Goal: Task Accomplishment & Management: Use online tool/utility

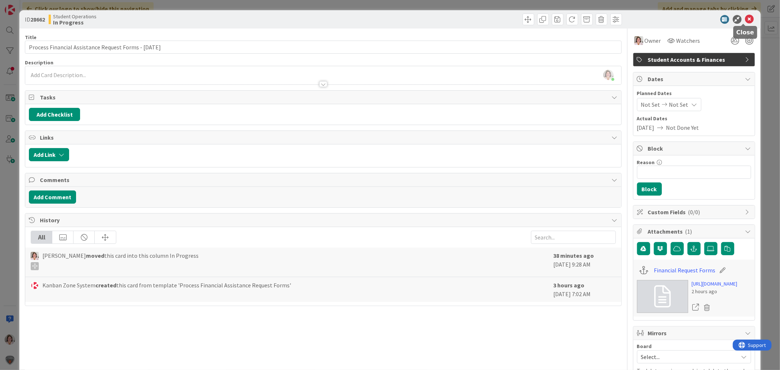
click at [746, 19] on icon at bounding box center [750, 19] width 9 height 9
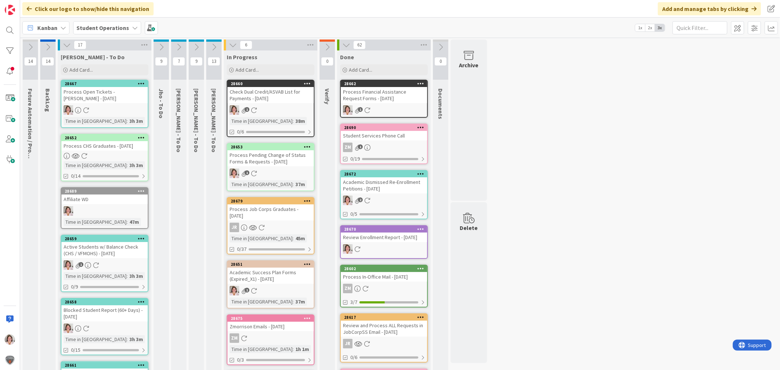
click at [279, 177] on div "1" at bounding box center [271, 174] width 86 height 10
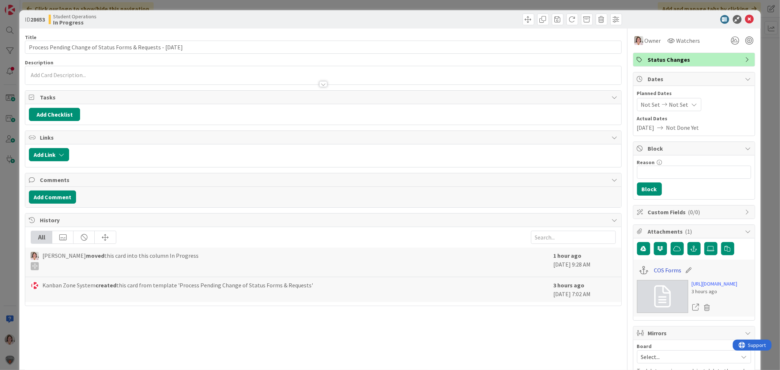
click at [664, 269] on link "COS Forms" at bounding box center [667, 270] width 27 height 9
click at [746, 20] on icon at bounding box center [750, 19] width 9 height 9
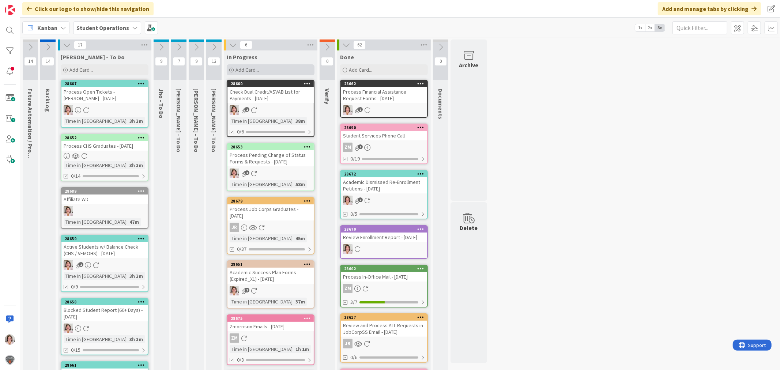
click at [267, 65] on div "Add Card..." at bounding box center [271, 69] width 88 height 11
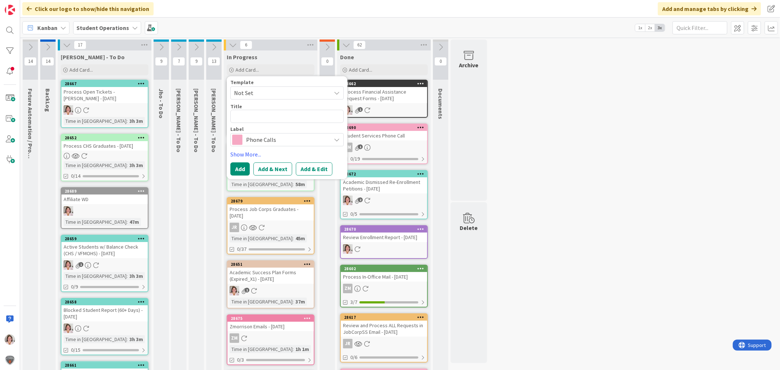
click at [261, 94] on span "Not Set" at bounding box center [279, 93] width 91 height 10
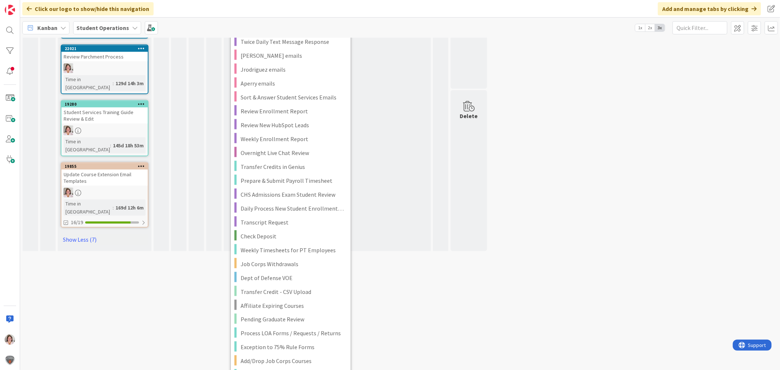
scroll to position [894, 0]
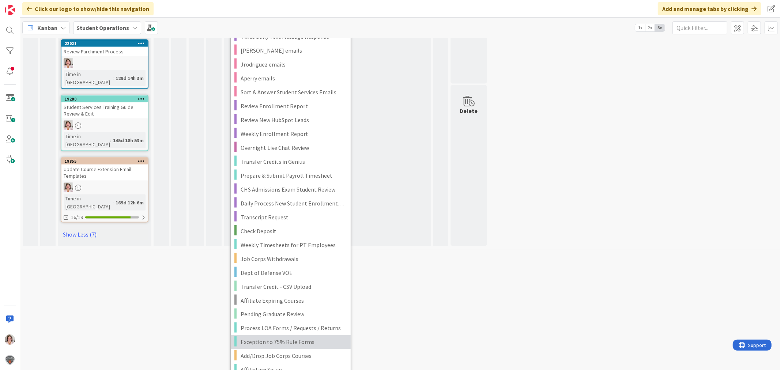
click at [308, 338] on span "Exception to 75% Rule Forms" at bounding box center [293, 343] width 105 height 10
type textarea "x"
type textarea "Exception to 75% Rule Forms"
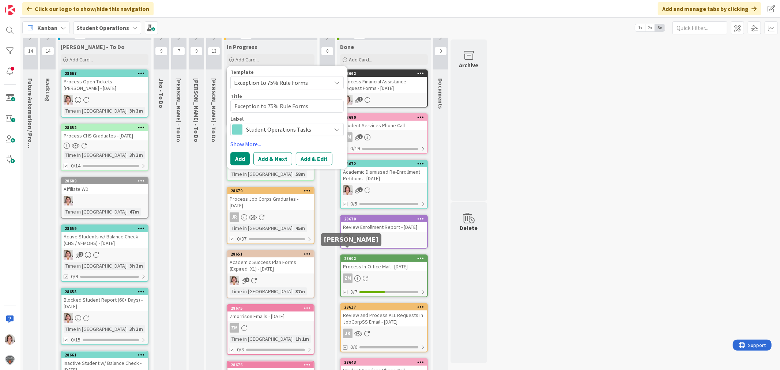
scroll to position [0, 0]
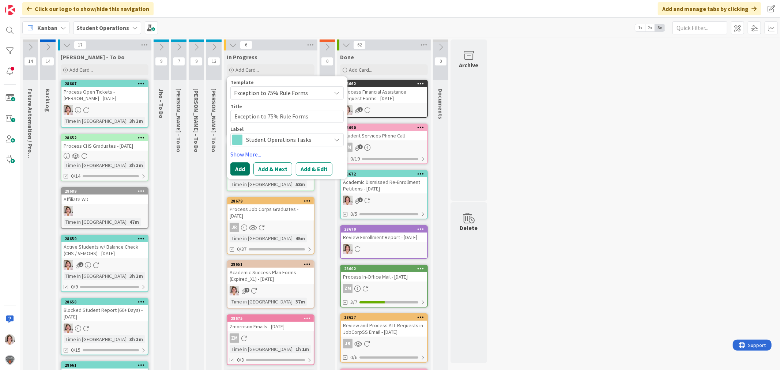
click at [237, 169] on button "Add" at bounding box center [240, 168] width 19 height 13
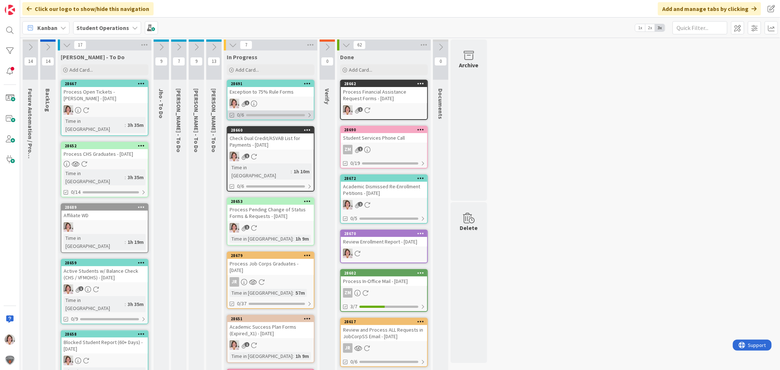
click at [264, 111] on div "0/6" at bounding box center [271, 115] width 86 height 9
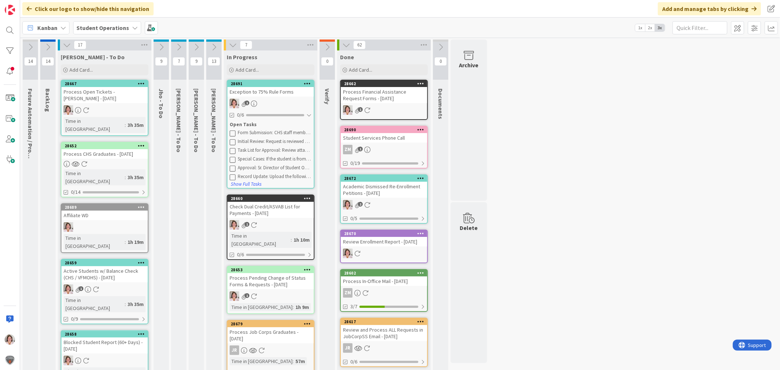
click at [274, 93] on div "Exception to 75% Rule Forms" at bounding box center [271, 92] width 86 height 10
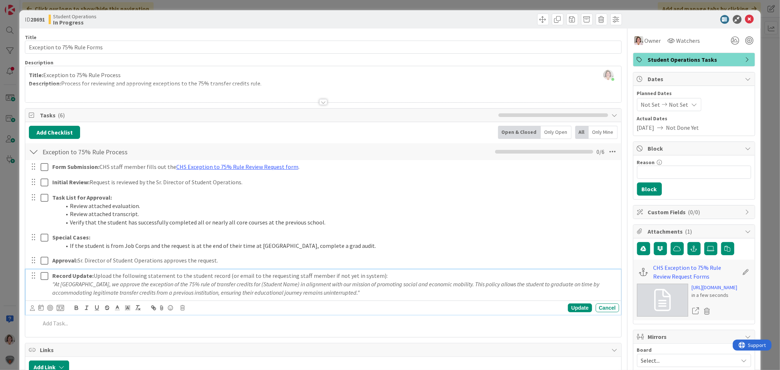
drag, startPoint x: 375, startPoint y: 295, endPoint x: 50, endPoint y: 285, distance: 325.4
click at [50, 285] on div "Record Update: Upload the following statement to the student record (or email t…" at bounding box center [334, 284] width 570 height 29
copy em ""At [GEOGRAPHIC_DATA], we approve the exception of the 75% rule of transfer cre…"
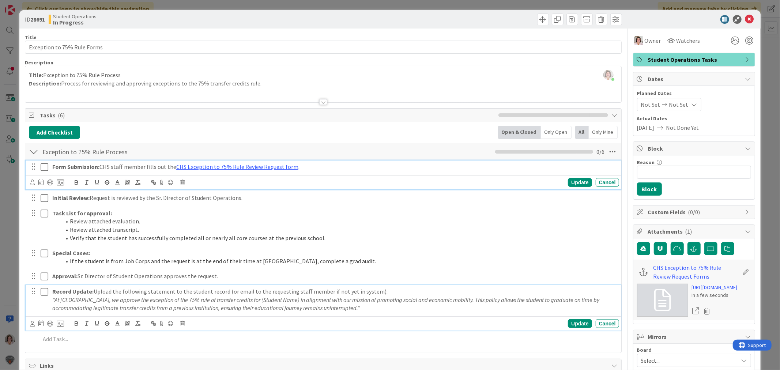
click at [44, 169] on icon at bounding box center [45, 167] width 8 height 9
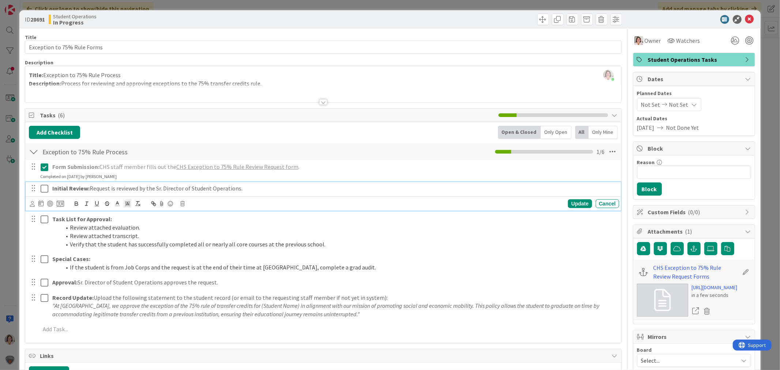
click at [44, 190] on icon at bounding box center [45, 188] width 8 height 9
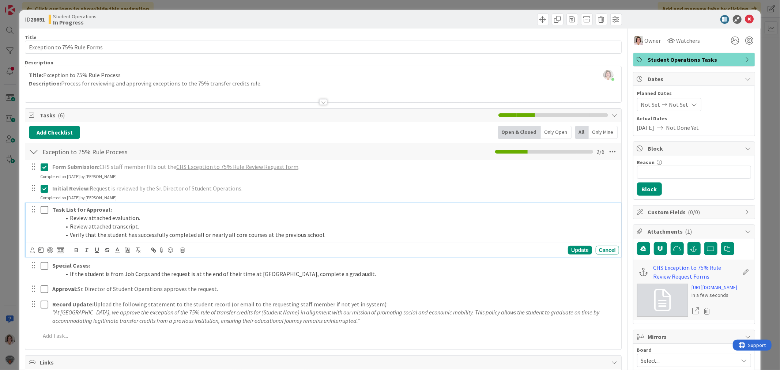
click at [45, 214] on icon at bounding box center [45, 210] width 8 height 9
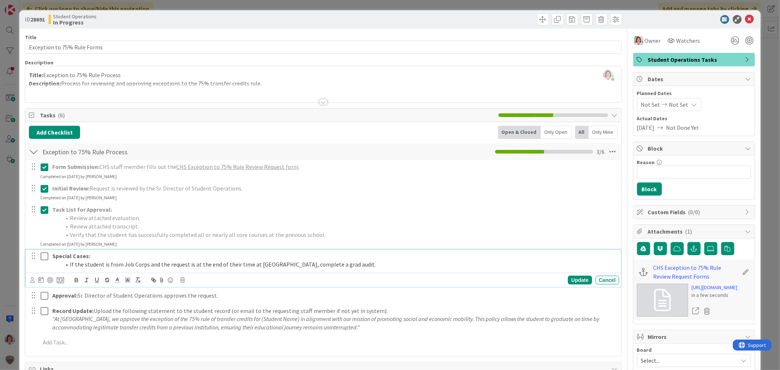
click at [43, 258] on icon at bounding box center [45, 256] width 8 height 9
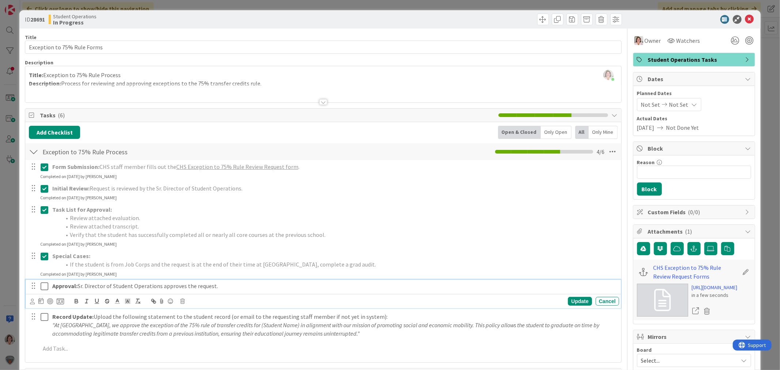
click at [45, 286] on icon at bounding box center [45, 286] width 8 height 9
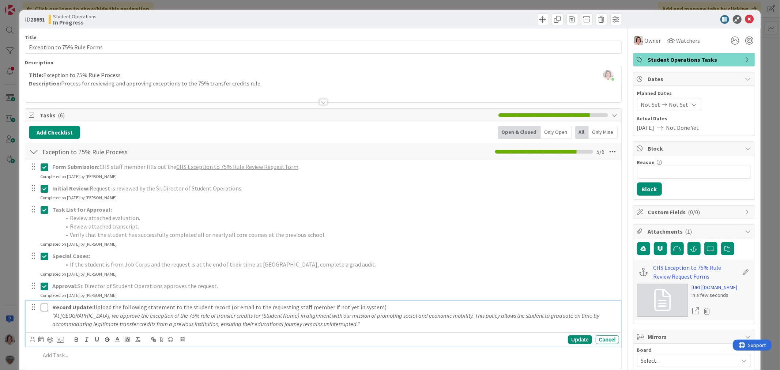
click at [46, 308] on icon at bounding box center [45, 307] width 8 height 9
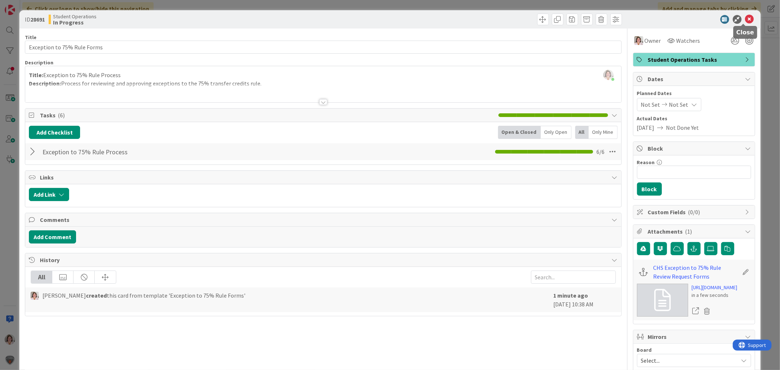
click at [746, 16] on icon at bounding box center [750, 19] width 9 height 9
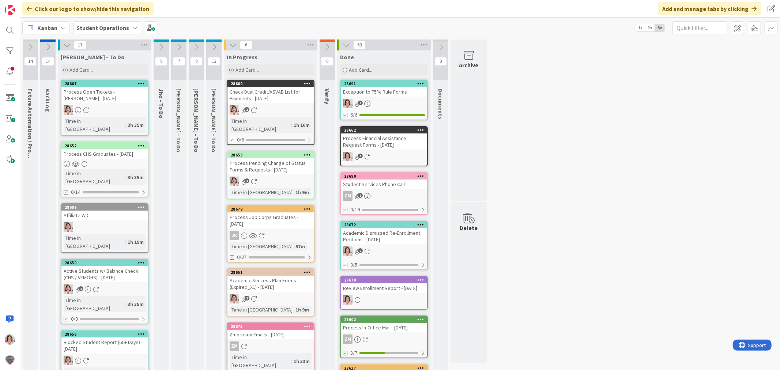
click at [280, 282] on link "28651 Academic Success Plan Forms (Expired_X1) - [DATE] 1 Time in [GEOGRAPHIC_D…" at bounding box center [271, 293] width 88 height 48
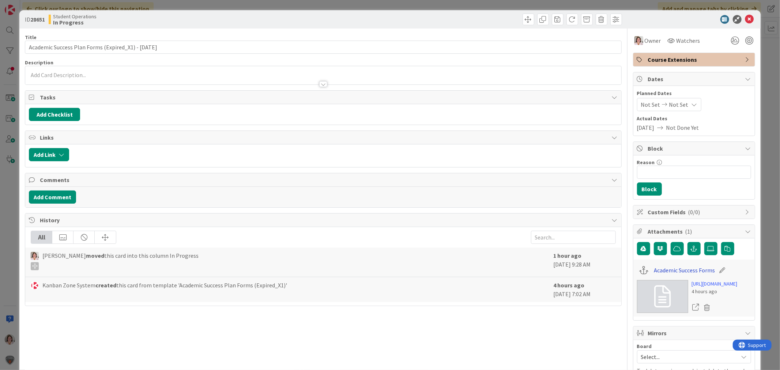
click at [662, 269] on link "Academic Success Forms" at bounding box center [684, 270] width 61 height 9
click at [746, 16] on icon at bounding box center [750, 19] width 9 height 9
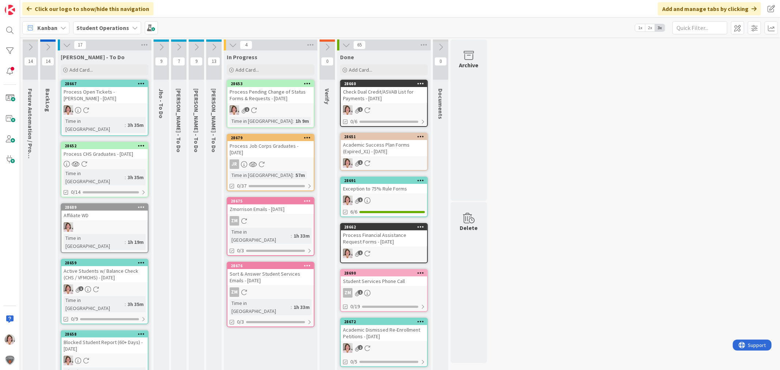
click at [285, 106] on div "1" at bounding box center [271, 110] width 86 height 10
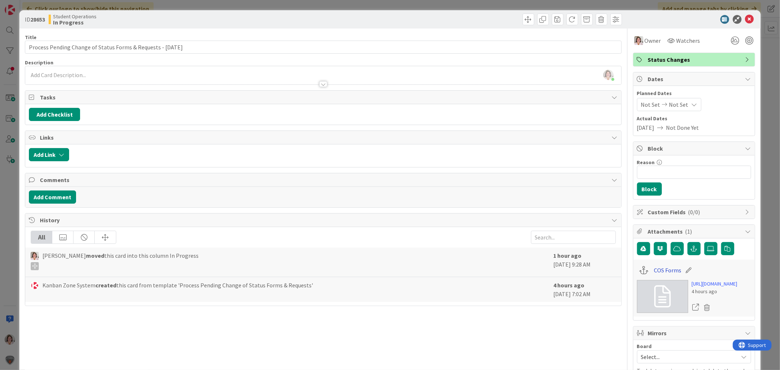
click at [662, 271] on link "COS Forms" at bounding box center [667, 270] width 27 height 9
click at [746, 17] on icon at bounding box center [750, 19] width 9 height 9
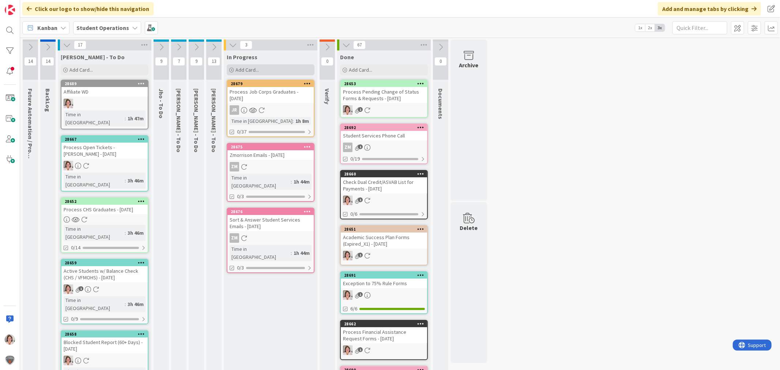
click at [249, 68] on span "Add Card..." at bounding box center [247, 70] width 23 height 7
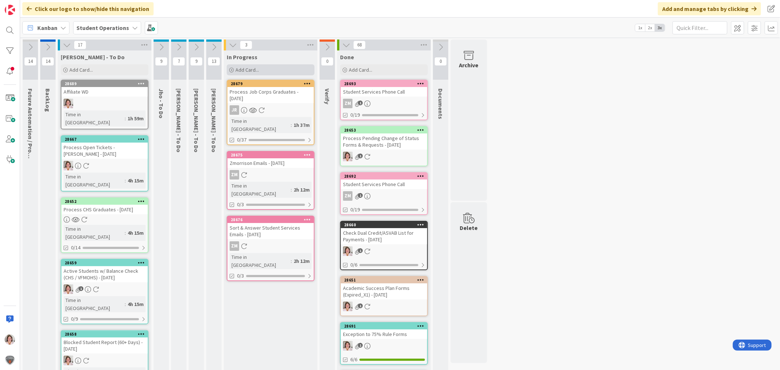
click at [249, 70] on span "Add Card..." at bounding box center [247, 70] width 23 height 7
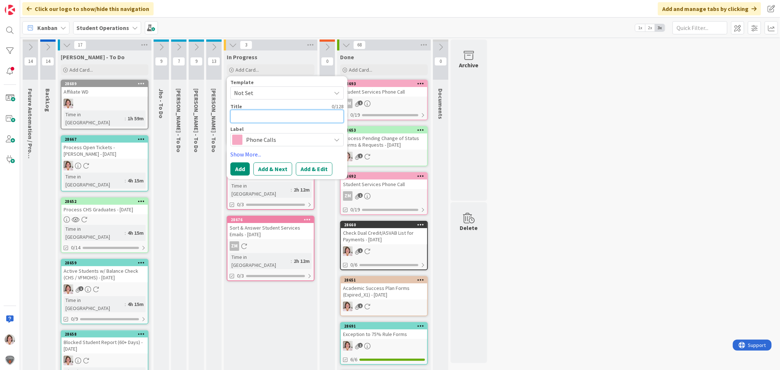
type textarea "x"
type textarea "A"
type textarea "x"
type textarea "AP"
type textarea "x"
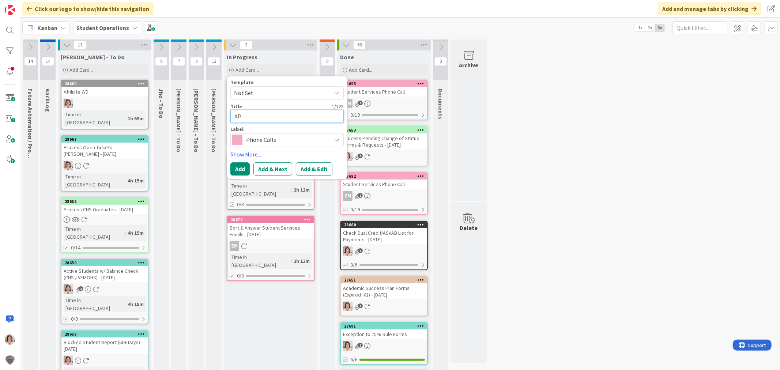
type textarea "APE"
type textarea "x"
type textarea "APEX"
type textarea "x"
type textarea "APEX"
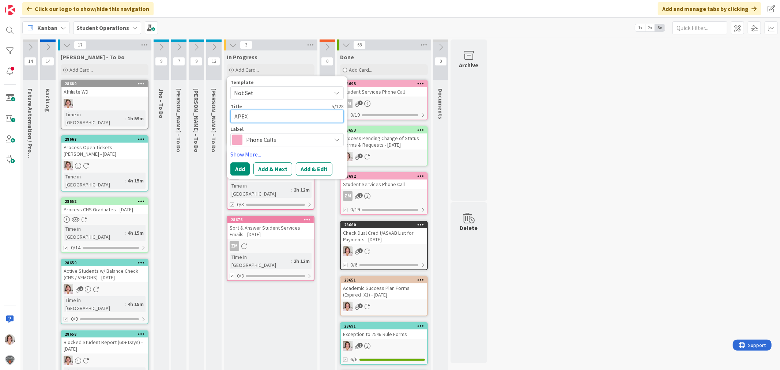
type textarea "x"
type textarea "APEX P"
type textarea "x"
type textarea "APEX Pr"
type textarea "x"
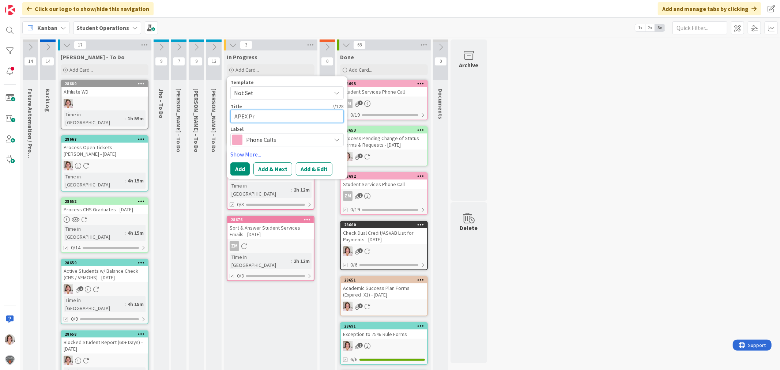
type textarea "APEX Pro"
type textarea "x"
type textarea "APEX Proc"
type textarea "x"
type textarea "APEX Proce"
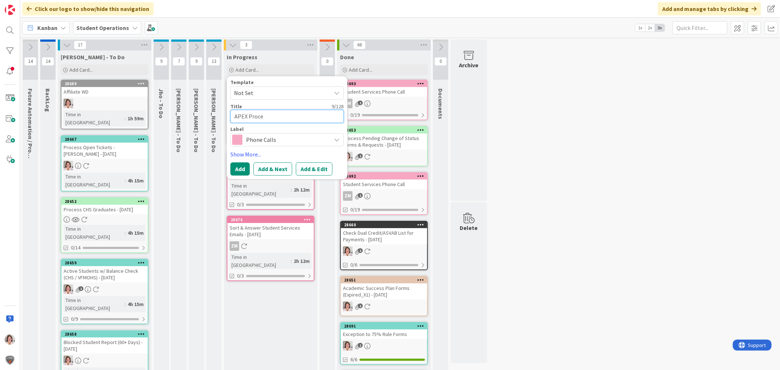
type textarea "x"
type textarea "APEX Proces"
type textarea "x"
type textarea "APEX Process"
type textarea "x"
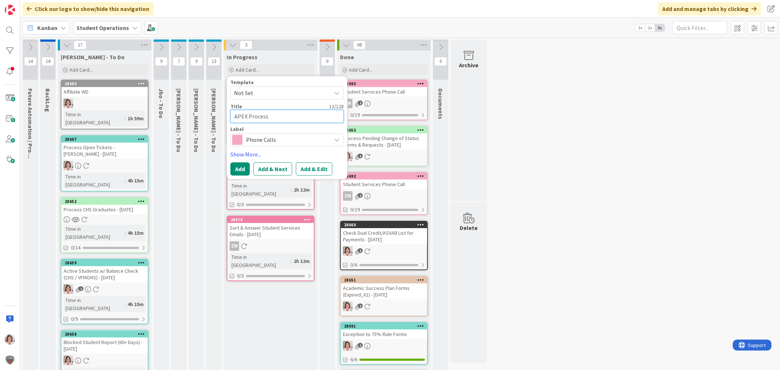
type textarea "APEX Process"
type textarea "x"
type textarea "APEX Process S"
type textarea "x"
type textarea "APEX Process Se"
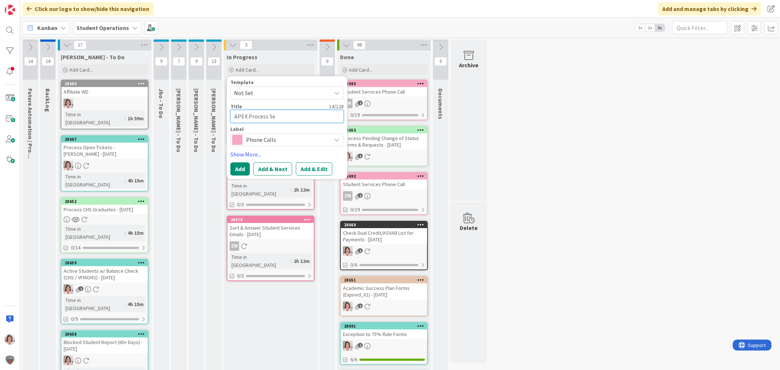
type textarea "x"
type textarea "APEX Process Set"
type textarea "x"
type textarea "APEX Process Setu"
type textarea "x"
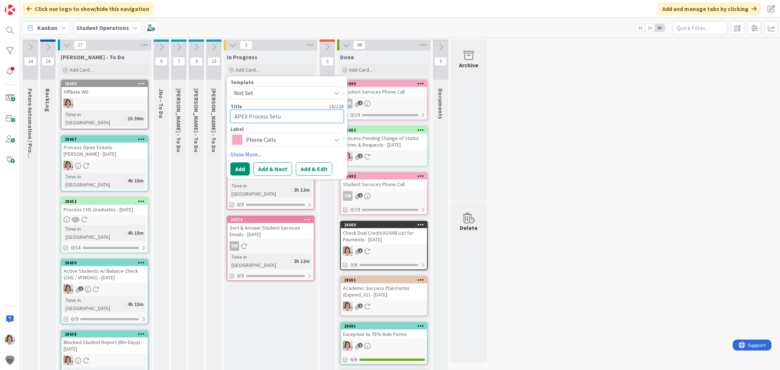
type textarea "APEX Process Setup"
type textarea "x"
type textarea "APEX Process Setup"
type textarea "x"
type textarea "APEX Process Setup M"
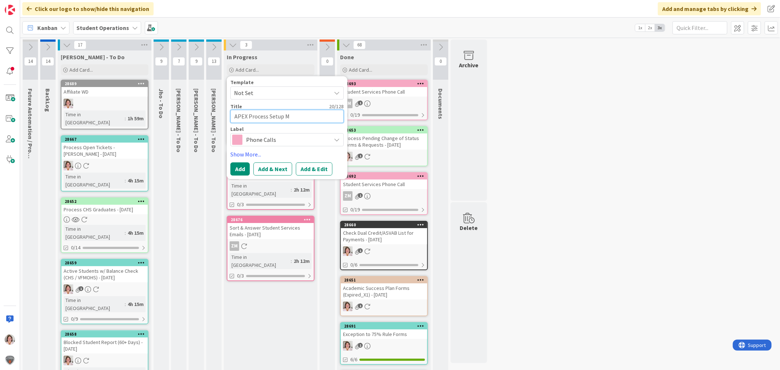
type textarea "x"
type textarea "APEX Process Setup Me"
type textarea "x"
type textarea "APEX Process Setup Met"
type textarea "x"
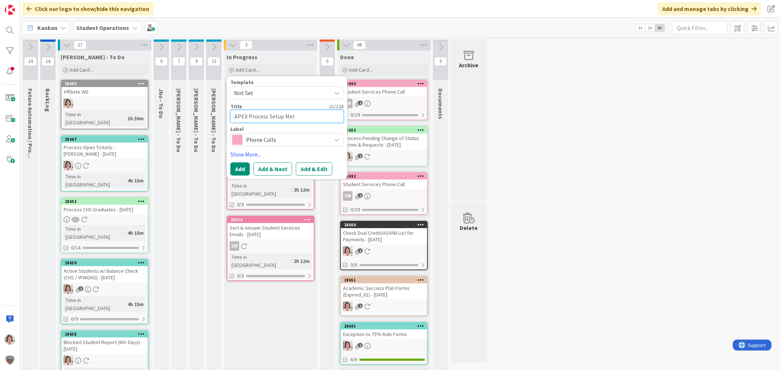
type textarea "APEX Process Setup Mett"
type textarea "x"
type textarea "APEX Process Setup Met"
type textarea "x"
type textarea "APEX Process Setup Me"
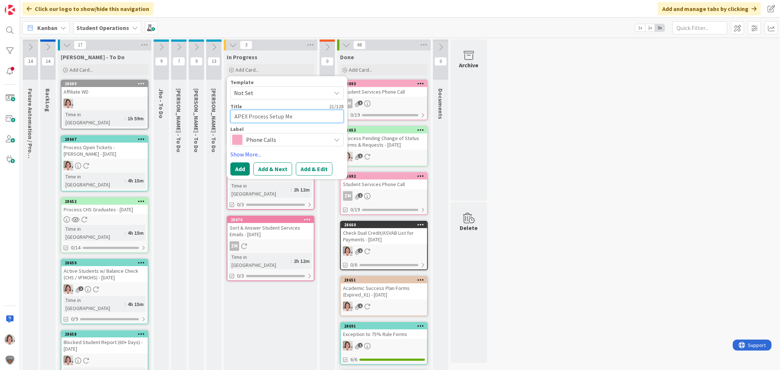
type textarea "x"
type textarea "APEX Process Setup Mee"
type textarea "x"
type textarea "APEX Process Setup Meet"
type textarea "x"
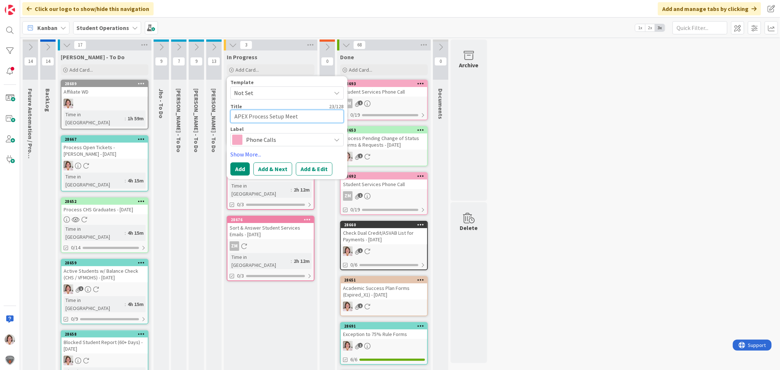
type textarea "APEX Process Setup Meeti"
type textarea "x"
type textarea "APEX Process Setup Meetin"
type textarea "x"
type textarea "APEX Process Setup Meeting"
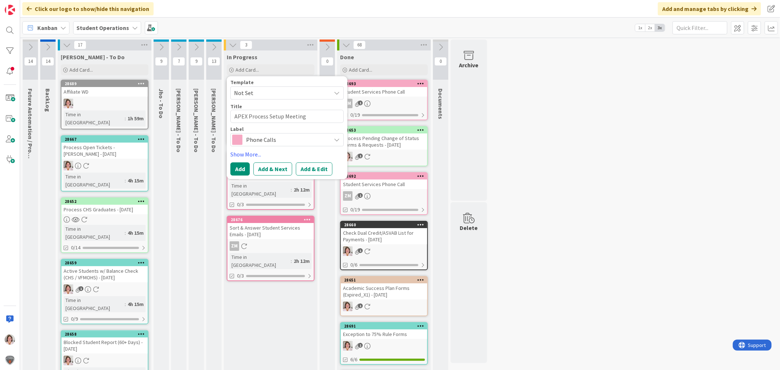
click at [302, 136] on span "Phone Calls" at bounding box center [286, 140] width 81 height 10
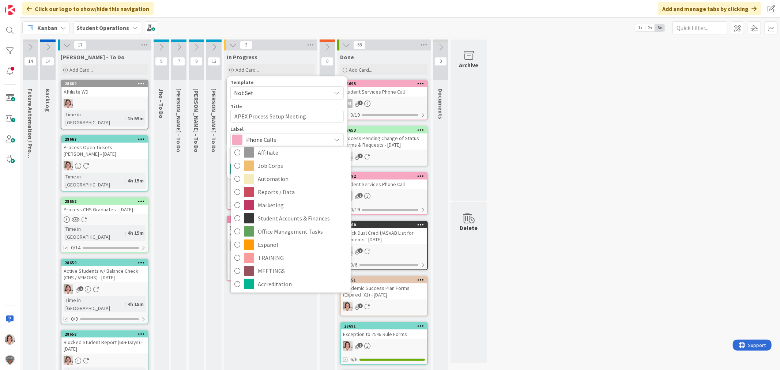
scroll to position [179, 0]
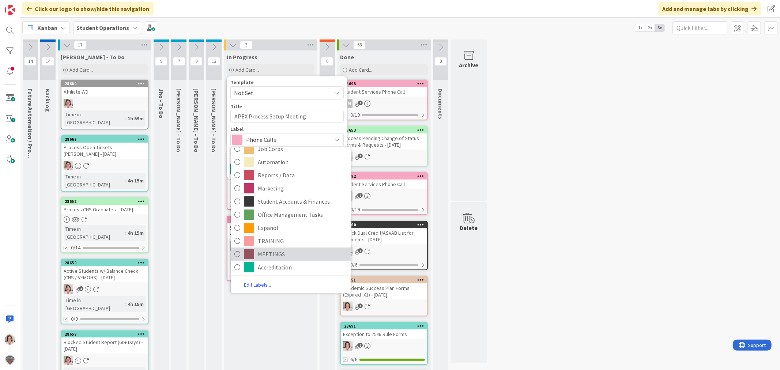
click at [286, 251] on span "MEETINGS" at bounding box center [302, 254] width 89 height 11
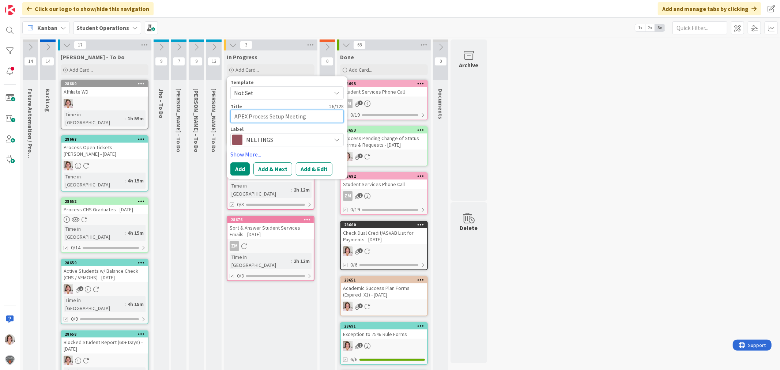
click at [315, 120] on textarea "APEX Process Setup Meeting" at bounding box center [287, 116] width 113 height 13
type textarea "x"
type textarea "APEX Process Setup Meeting"
type textarea "x"
type textarea "APEX Process Setup Meeting w"
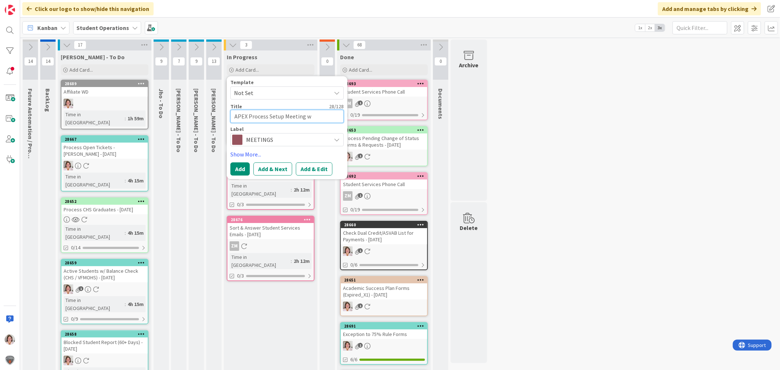
type textarea "x"
type textarea "APEX Process Setup Meeting w/"
type textarea "x"
type textarea "APEX Process Setup Meeting w/"
type textarea "x"
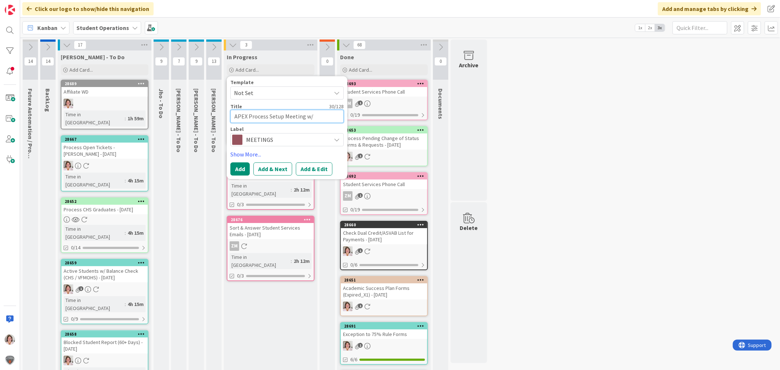
type textarea "APEX Process Setup Meeting w/ R"
type textarea "x"
type textarea "APEX Process Setup Meeting w/ Ry"
type textarea "x"
type textarea "APEX Process Setup Meeting w/ Rya"
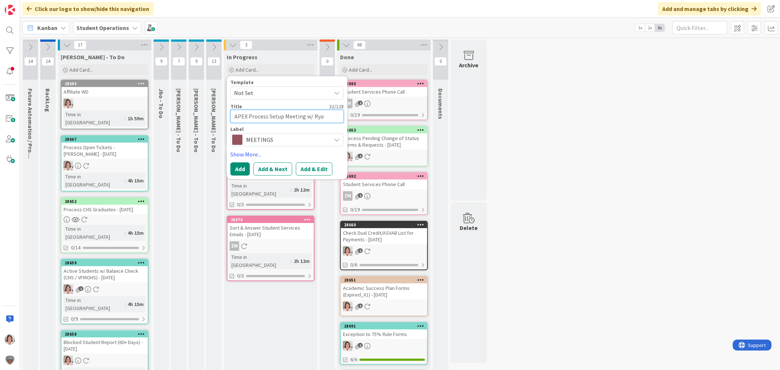
type textarea "x"
type textarea "APEX Process Setup Meeting w/ [PERSON_NAME]"
click at [233, 174] on button "Add" at bounding box center [240, 168] width 19 height 13
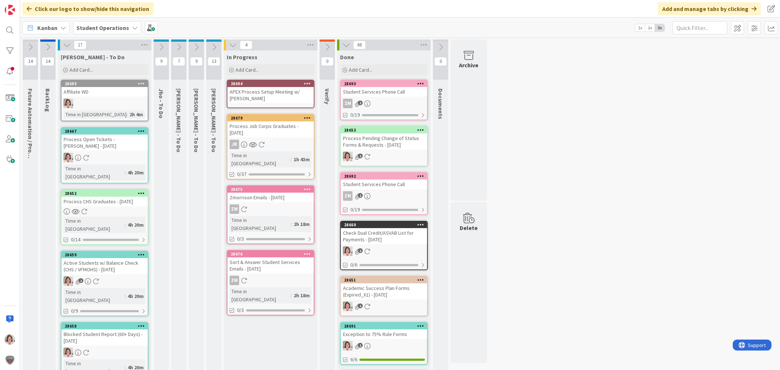
click at [310, 82] on icon at bounding box center [307, 83] width 7 height 5
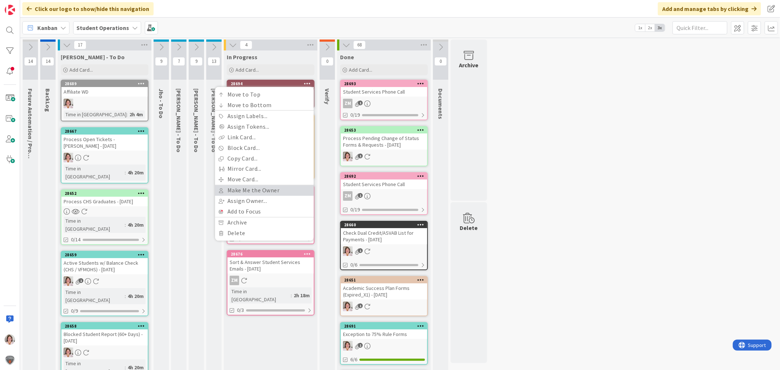
click at [262, 189] on link "Make Me the Owner" at bounding box center [264, 191] width 99 height 11
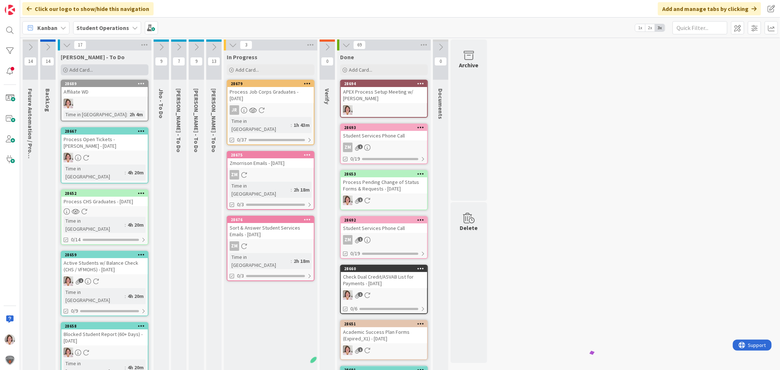
click at [82, 70] on span "Add Card..." at bounding box center [81, 70] width 23 height 7
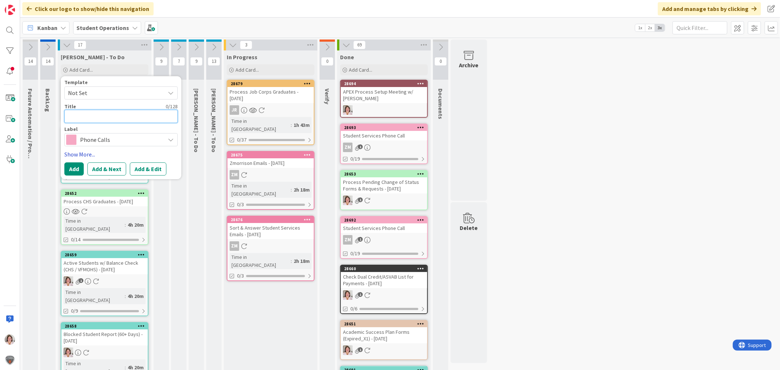
type textarea "A"
type textarea "x"
type textarea "Ap"
type textarea "x"
type textarea "A"
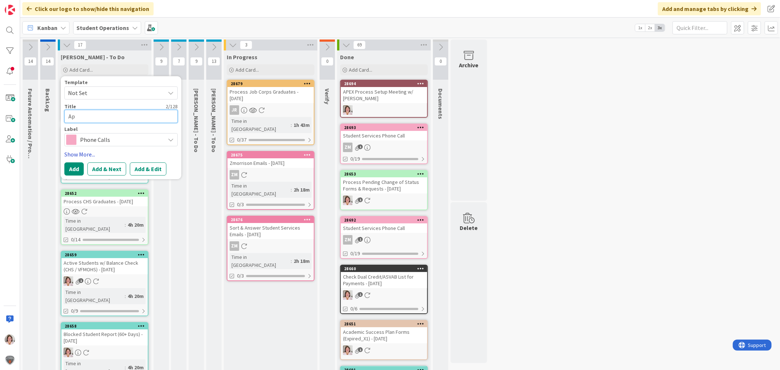
type textarea "x"
type textarea "AP"
type textarea "x"
type textarea "APE"
type textarea "x"
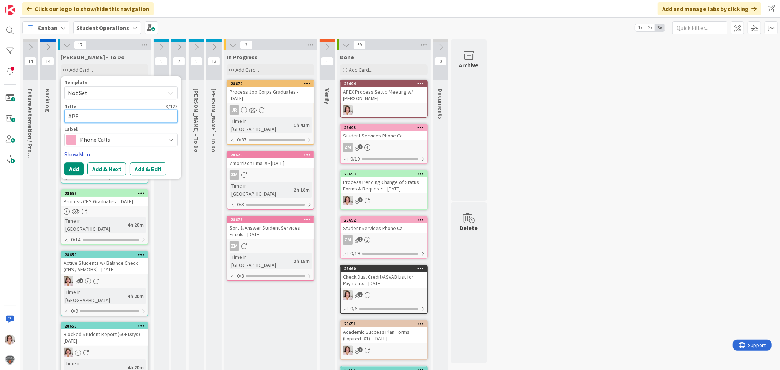
type textarea "APEX"
type textarea "x"
type textarea "APEX"
type textarea "x"
type textarea "APEX"
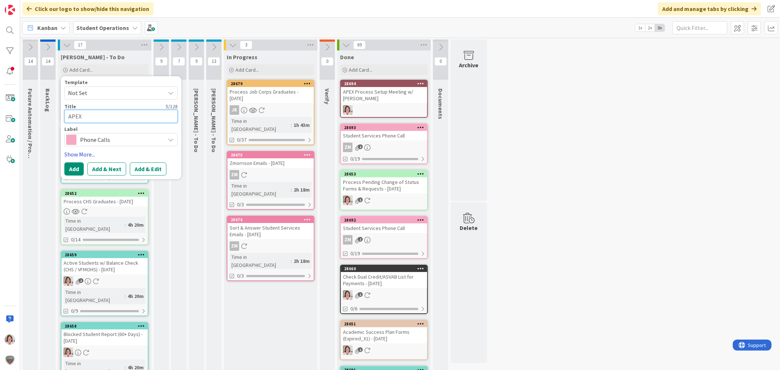
type textarea "x"
type textarea "APE"
type textarea "x"
type textarea "AP"
type textarea "x"
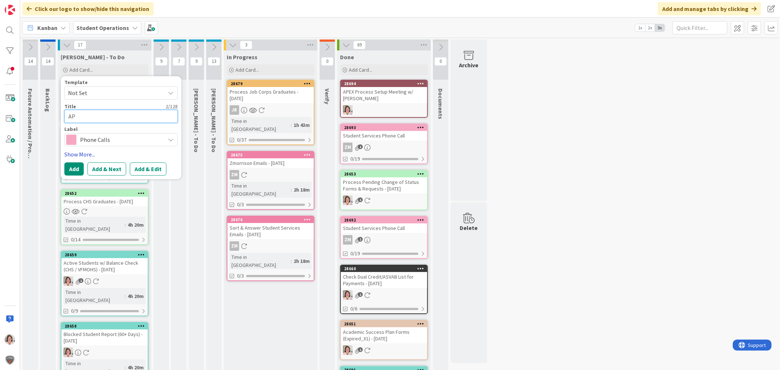
type textarea "AP"
type textarea "x"
type textarea "AP -"
type textarea "x"
type textarea "AP -"
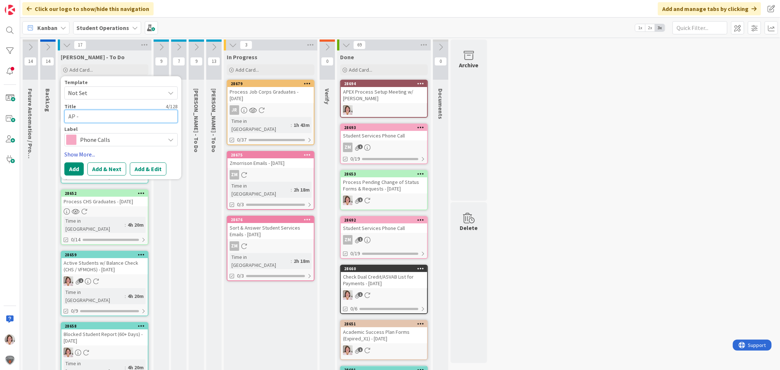
type textarea "x"
type textarea "AP - A"
type textarea "x"
type textarea "AP - AP"
type textarea "x"
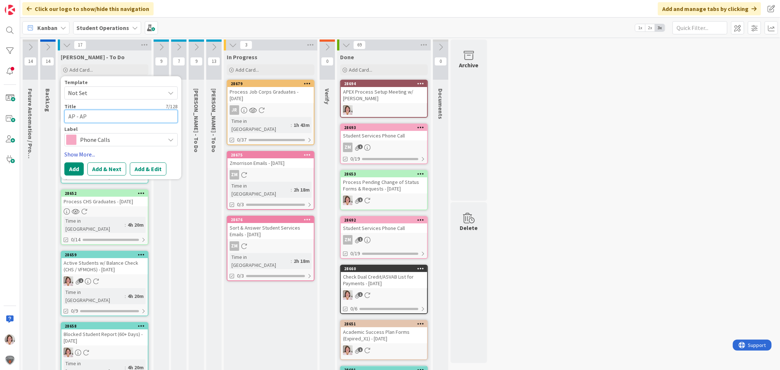
type textarea "AP - APE"
type textarea "x"
type textarea "AP - APEX"
type textarea "x"
type textarea "AP - APEX"
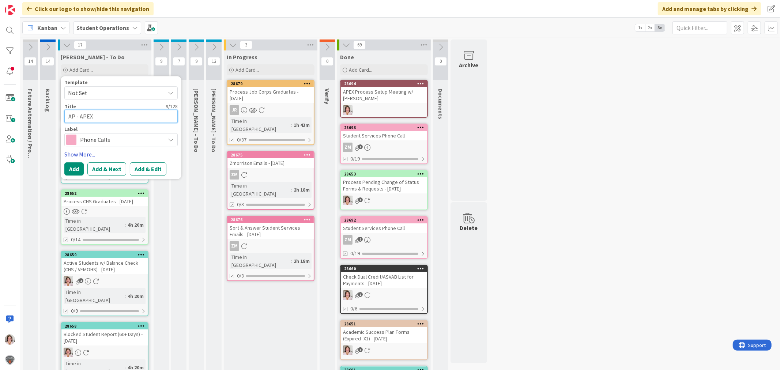
type textarea "x"
type textarea "AP - APEX C"
type textarea "x"
type textarea "AP - APEX Co"
type textarea "x"
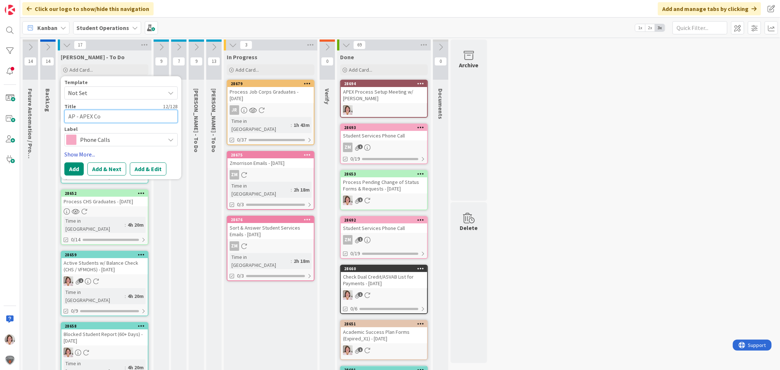
type textarea "AP - APEX Cou"
type textarea "x"
type textarea "AP - APEX Cour"
type textarea "x"
type textarea "AP - APEX Cours"
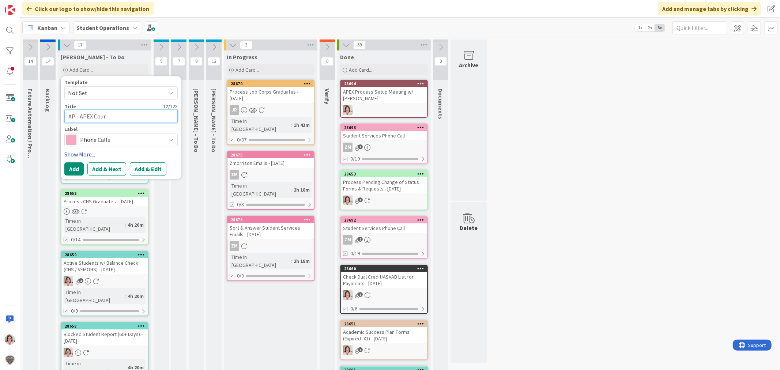
type textarea "x"
type textarea "AP - APEX Course"
type textarea "x"
type textarea "AP - APEX Course"
type textarea "x"
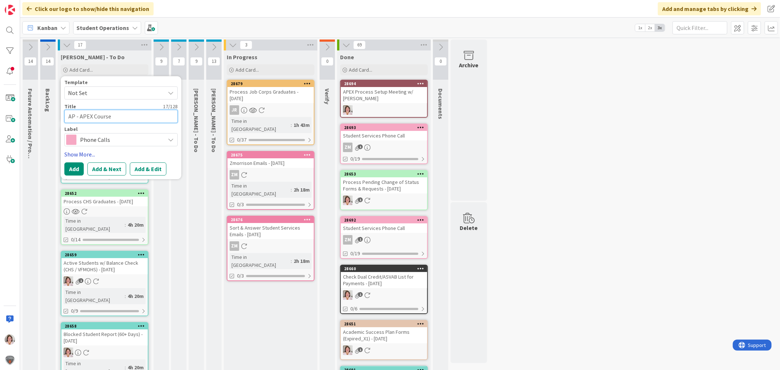
type textarea "AP - APEX Course S"
type textarea "x"
type textarea "AP - APEX Course Se"
type textarea "x"
type textarea "AP - APEX Course Set"
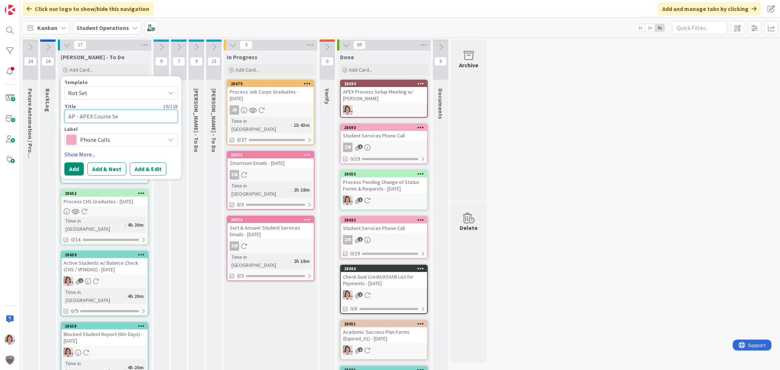
type textarea "x"
type textarea "AP - APEX Course Setu"
type textarea "x"
type textarea "AP - APEX Course Setup"
type textarea "x"
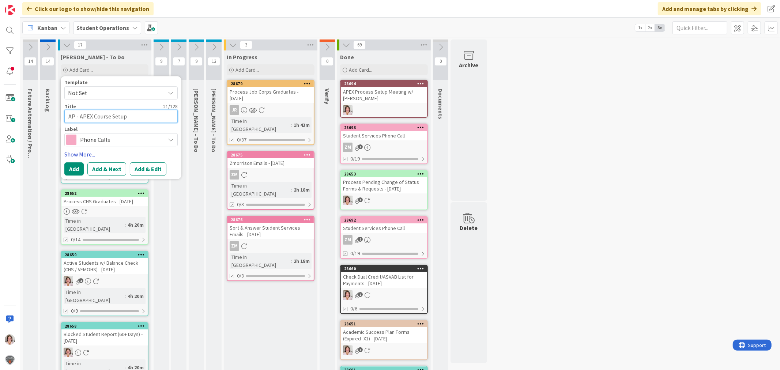
type textarea "AP - APEX Course Setup"
type textarea "x"
type textarea "AP - APEX Course Setup P"
type textarea "x"
type textarea "AP - APEX Course Setup Pr"
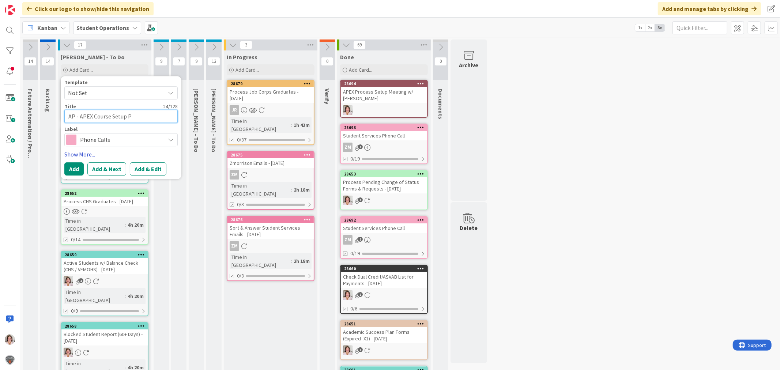
type textarea "x"
type textarea "AP - APEX Course Setup Pro"
type textarea "x"
type textarea "AP - APEX Course Setup Proc"
type textarea "x"
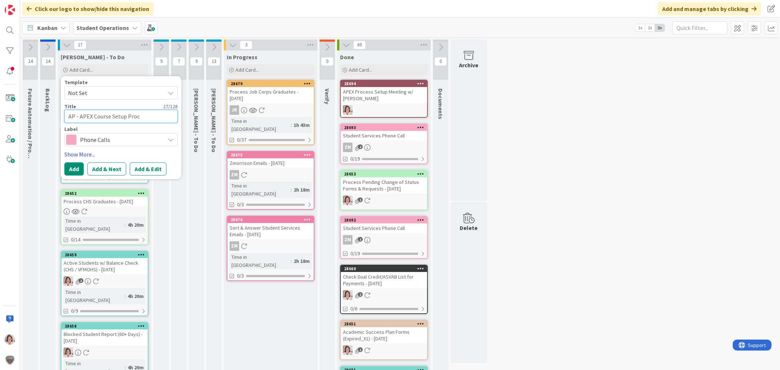
type textarea "AP - APEX Course Setup Proce"
type textarea "x"
type textarea "AP - APEX Course Setup Proces"
type textarea "x"
type textarea "AP - APEX Course Setup Process"
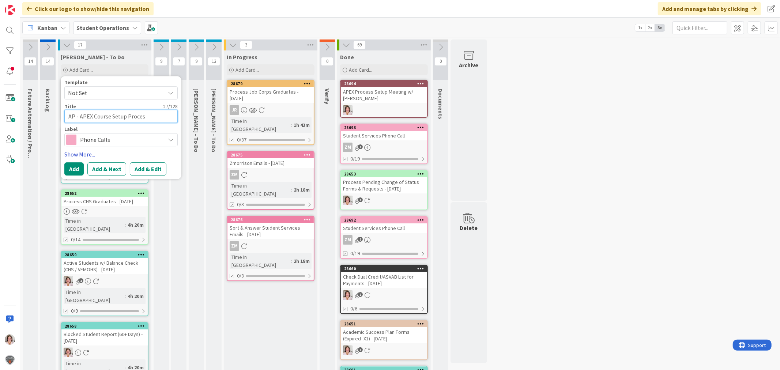
type textarea "x"
type textarea "AP - APEX Course Setup Process"
click at [138, 138] on span "Phone Calls" at bounding box center [120, 140] width 81 height 10
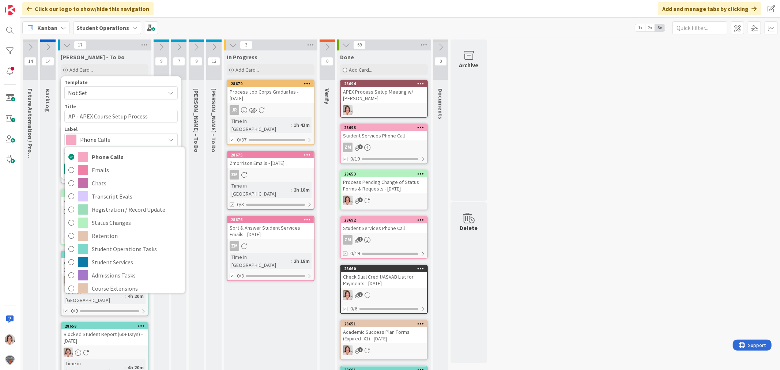
type textarea "x"
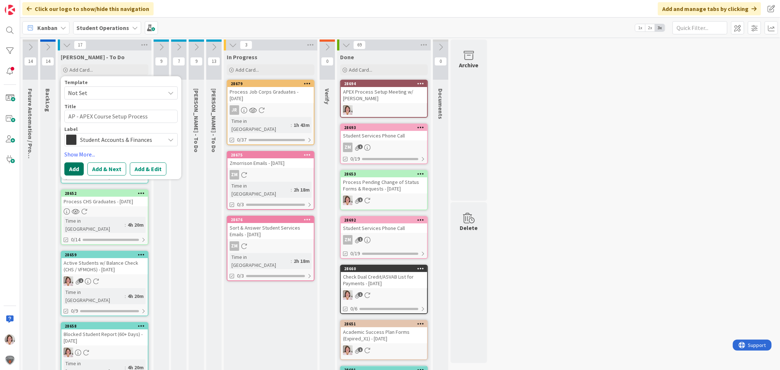
click at [71, 166] on button "Add" at bounding box center [73, 168] width 19 height 13
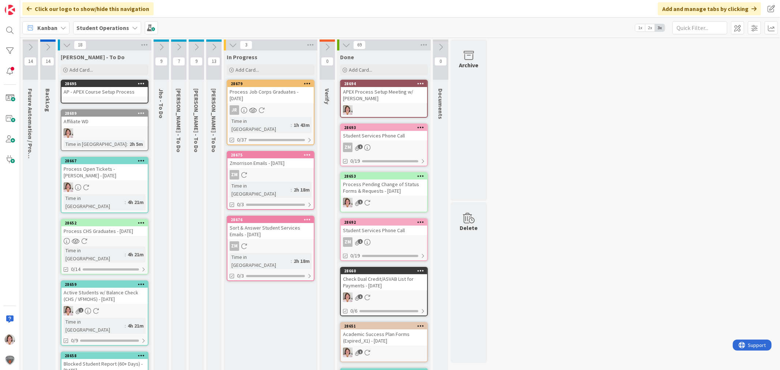
click at [140, 82] on icon at bounding box center [141, 83] width 7 height 5
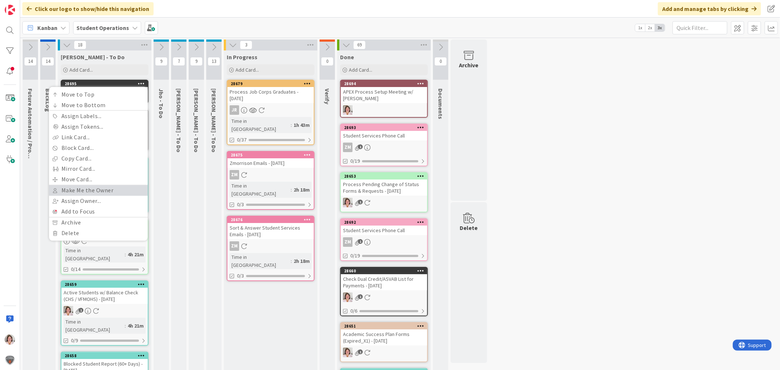
click at [91, 188] on link "Make Me the Owner" at bounding box center [98, 191] width 99 height 11
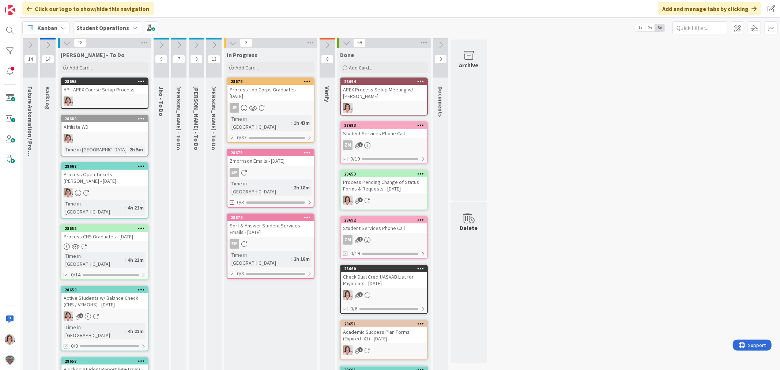
scroll to position [0, 0]
